Goal: Navigation & Orientation: Find specific page/section

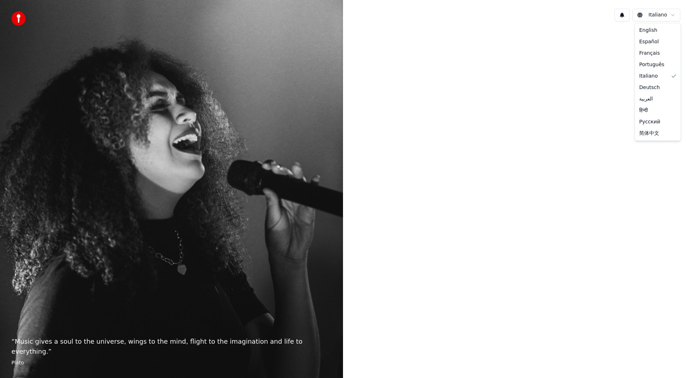
click at [674, 12] on html "“ Music gives a soul to the universe, wings to the mind, flight to the imaginat…" at bounding box center [343, 189] width 686 height 378
click at [511, 124] on div at bounding box center [514, 188] width 343 height 322
click at [494, 215] on div at bounding box center [514, 188] width 343 height 322
drag, startPoint x: 494, startPoint y: 215, endPoint x: 490, endPoint y: 240, distance: 25.3
click at [490, 240] on div at bounding box center [514, 188] width 343 height 322
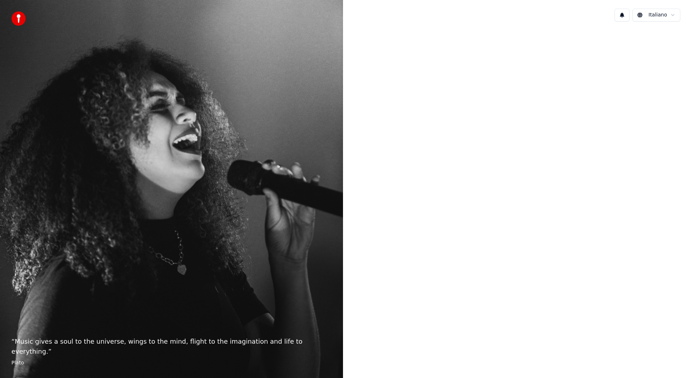
click at [18, 18] on img at bounding box center [18, 18] width 14 height 14
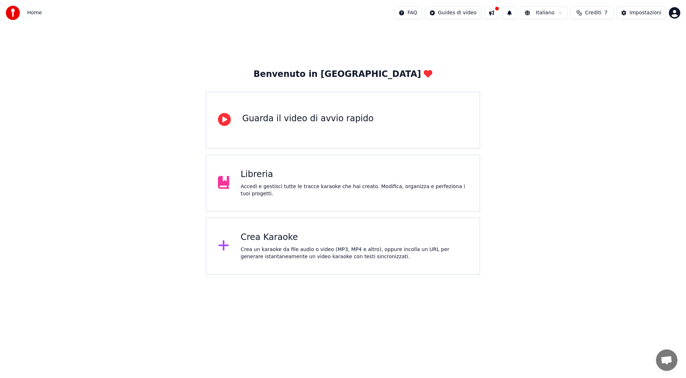
click at [257, 184] on div "Libreria Accedi e gestisci tutte le tracce karaoke che hai creato. Modifica, or…" at bounding box center [355, 183] width 228 height 29
